Goal: Task Accomplishment & Management: Use online tool/utility

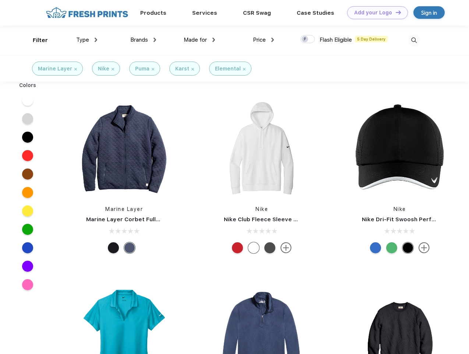
click at [375, 13] on link "Add your Logo Design Tool" at bounding box center [377, 12] width 61 height 13
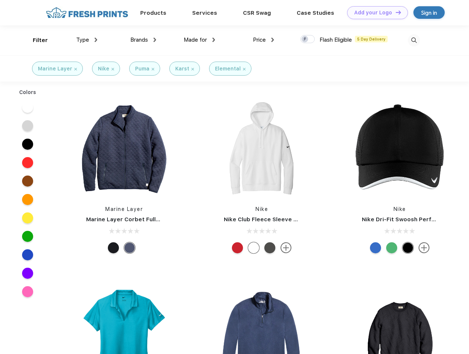
click at [0, 0] on div "Design Tool" at bounding box center [0, 0] width 0 height 0
click at [395, 12] on link "Add your Logo Design Tool" at bounding box center [377, 12] width 61 height 13
click at [35, 40] on div "Filter" at bounding box center [40, 40] width 15 height 8
click at [87, 40] on span "Type" at bounding box center [82, 39] width 13 height 7
click at [143, 40] on span "Brands" at bounding box center [139, 39] width 18 height 7
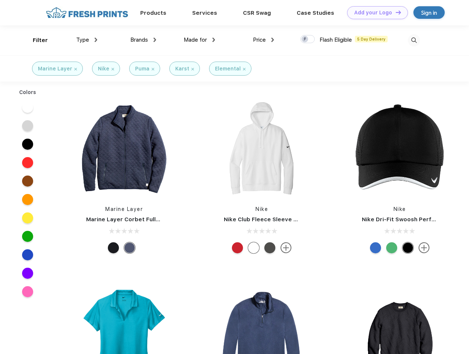
click at [200, 40] on span "Made for" at bounding box center [195, 39] width 23 height 7
click at [264, 40] on span "Price" at bounding box center [259, 39] width 13 height 7
click at [308, 39] on div at bounding box center [308, 39] width 14 height 8
click at [305, 39] on input "checkbox" at bounding box center [303, 37] width 5 height 5
click at [414, 40] on img at bounding box center [414, 40] width 12 height 12
